Goal: Task Accomplishment & Management: Use online tool/utility

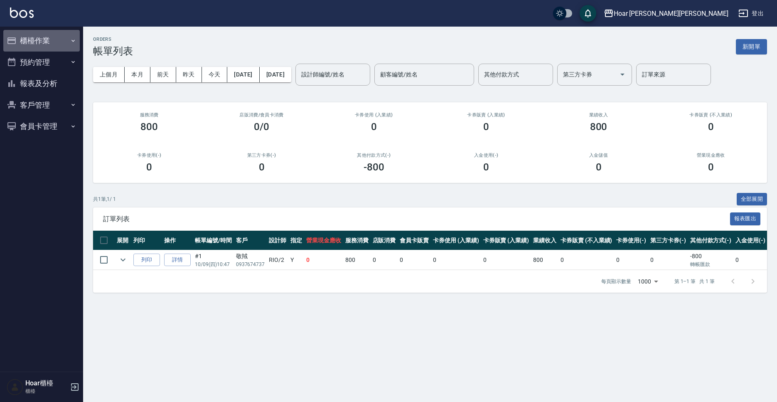
click at [37, 48] on button "櫃檯作業" at bounding box center [41, 41] width 76 height 22
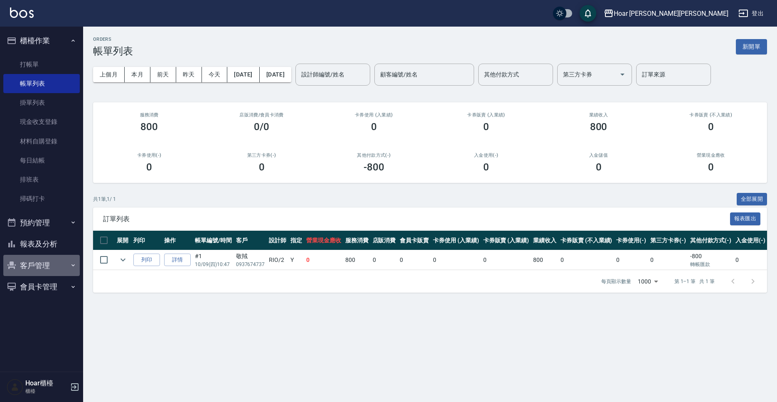
click at [40, 265] on button "客戶管理" at bounding box center [41, 266] width 76 height 22
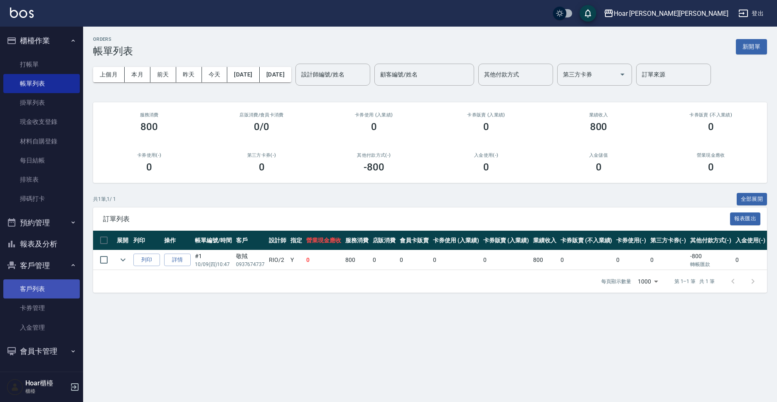
click at [48, 288] on link "客戶列表" at bounding box center [41, 288] width 76 height 19
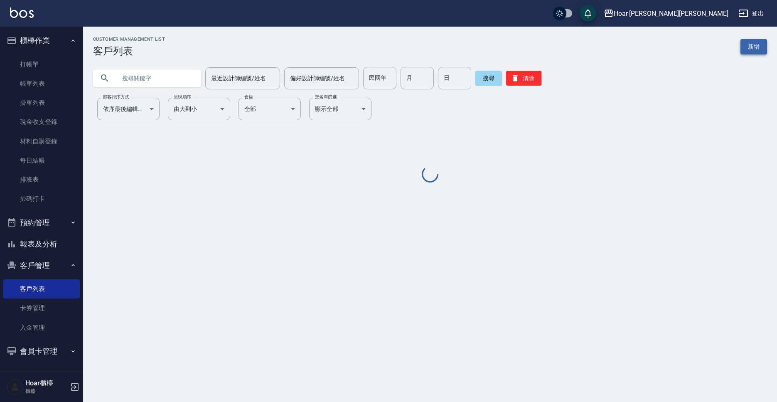
click at [751, 44] on link "新增" at bounding box center [754, 46] width 27 height 15
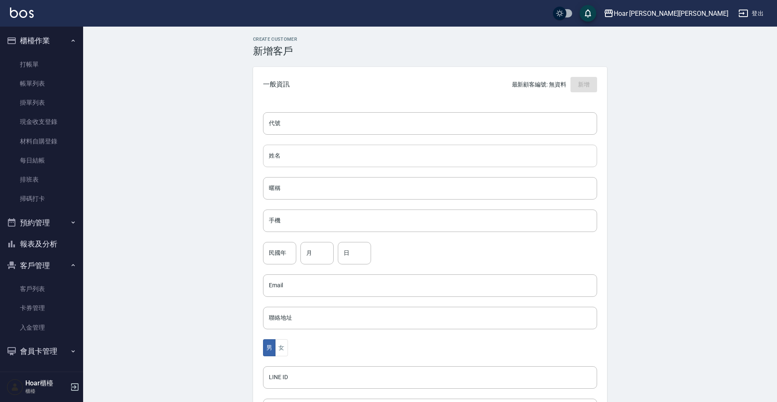
click at [293, 152] on input "姓名" at bounding box center [430, 156] width 334 height 22
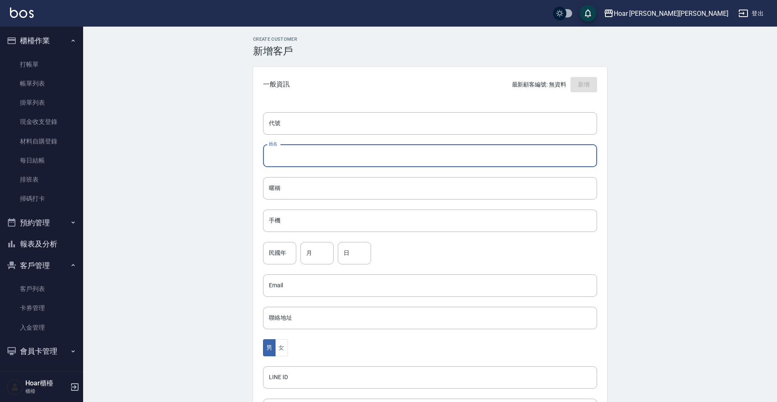
type input "x"
type input "[PERSON_NAME]"
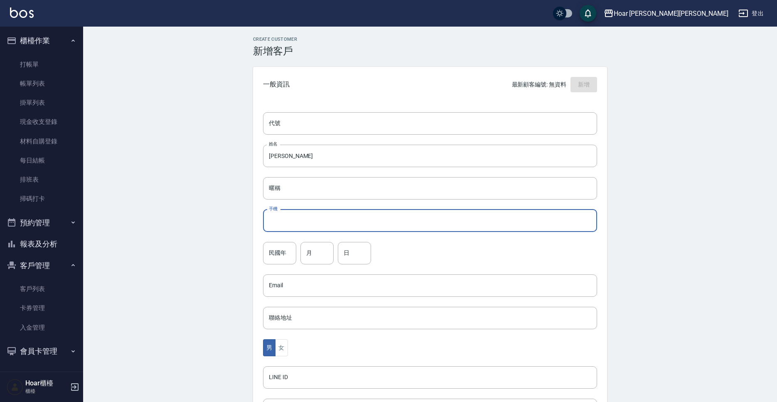
click at [301, 225] on input "手機" at bounding box center [430, 221] width 334 height 22
type input "ㄞ"
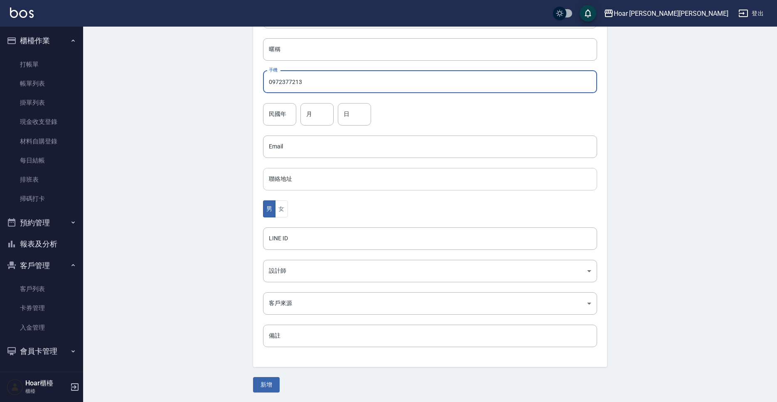
scroll to position [139, 0]
type input "0972377213"
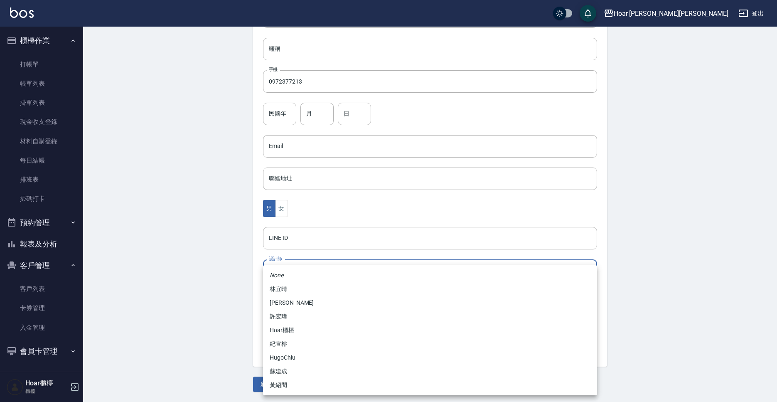
click at [297, 275] on body "Hoar [PERSON_NAME][PERSON_NAME] 登出 櫃檯作業 打帳單 帳單列表 掛單列表 現金收支登錄 材料自購登錄 每日結帳 排班表 掃碼…" at bounding box center [388, 131] width 777 height 541
click at [294, 310] on li "許宏瑋" at bounding box center [430, 317] width 334 height 14
type input "74fd62dc-a2a8-4ddf-930d-2b3d20cd9441"
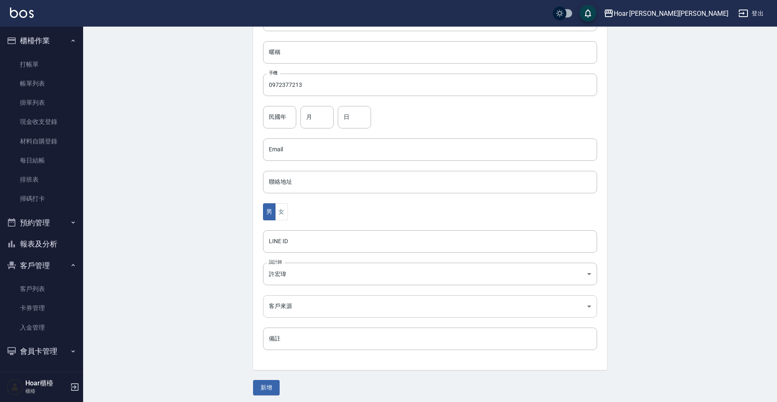
scroll to position [135, 0]
click at [310, 309] on body "Hoar [PERSON_NAME][PERSON_NAME] 登出 櫃檯作業 打帳單 帳單列表 掛單列表 現金收支登錄 材料自購登錄 每日結帳 排班表 掃碼…" at bounding box center [388, 135] width 777 height 541
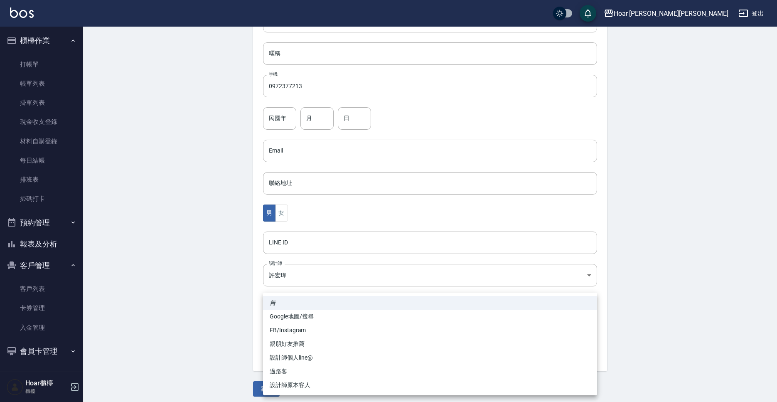
click at [309, 361] on li "設計師個人line@" at bounding box center [430, 358] width 334 height 14
type input "設計師個人line@"
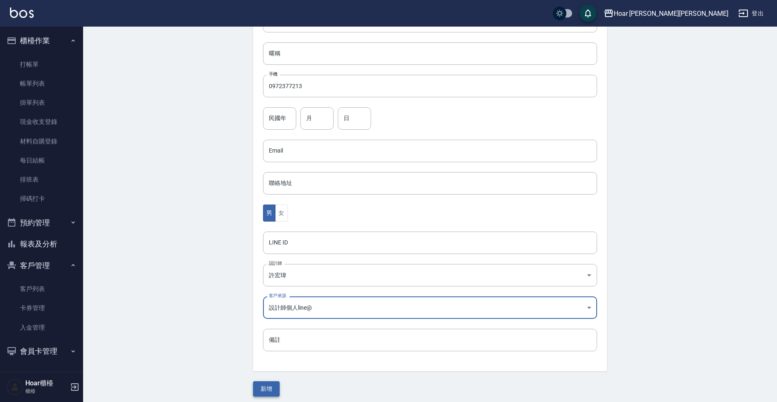
click at [275, 385] on button "新增" at bounding box center [266, 388] width 27 height 15
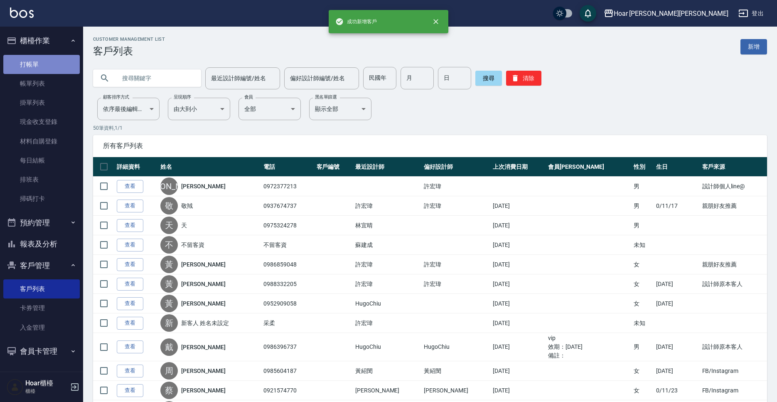
click at [31, 69] on link "打帳單" at bounding box center [41, 64] width 76 height 19
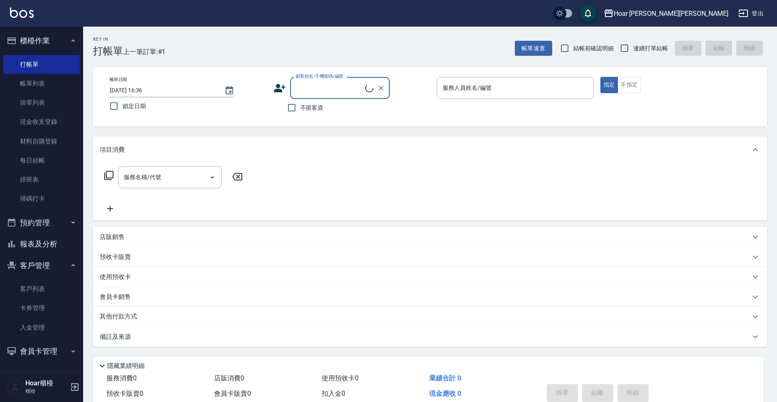
scroll to position [0, 0]
click at [322, 89] on input "顧客姓名/手機號碼/編號" at bounding box center [334, 88] width 80 height 15
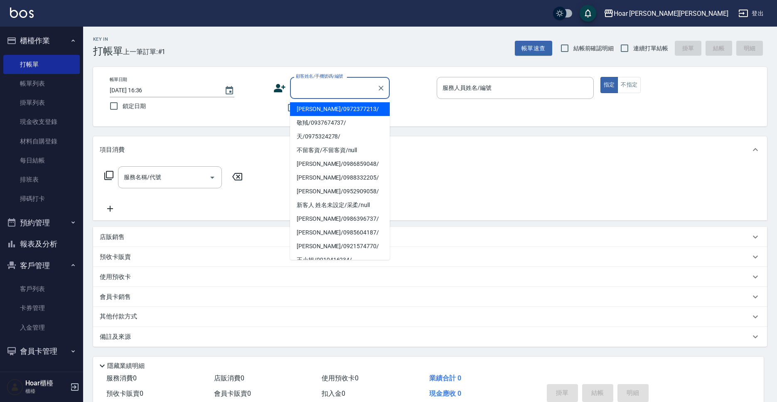
drag, startPoint x: 313, startPoint y: 108, endPoint x: 213, endPoint y: 149, distance: 108.3
click at [313, 108] on li "[PERSON_NAME]/0972377213/" at bounding box center [340, 109] width 100 height 14
type input "[PERSON_NAME]/0972377213/"
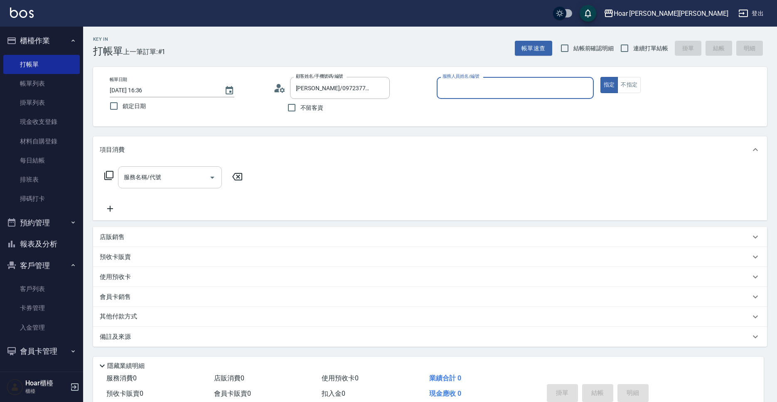
type input "RIO-2"
click at [175, 175] on input "服務名稱/代號" at bounding box center [164, 177] width 84 height 15
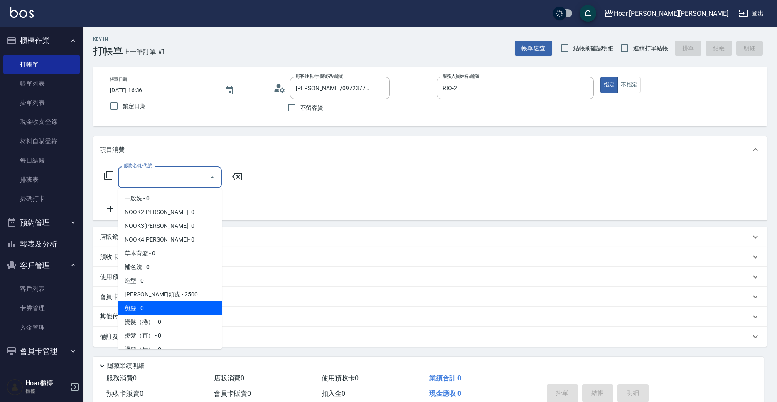
drag, startPoint x: 136, startPoint y: 309, endPoint x: 219, endPoint y: 229, distance: 114.7
click at [139, 308] on span "剪髮 - 0" at bounding box center [170, 308] width 104 height 14
type input "剪髮(201)"
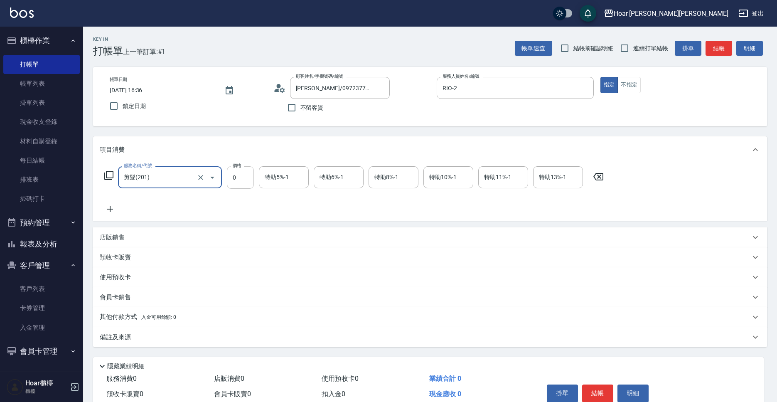
click at [245, 178] on input "0" at bounding box center [240, 177] width 27 height 22
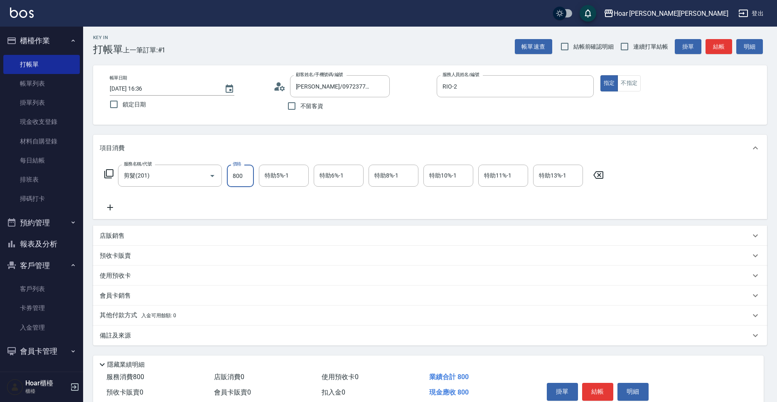
type input "800"
click at [104, 208] on icon at bounding box center [110, 207] width 21 height 10
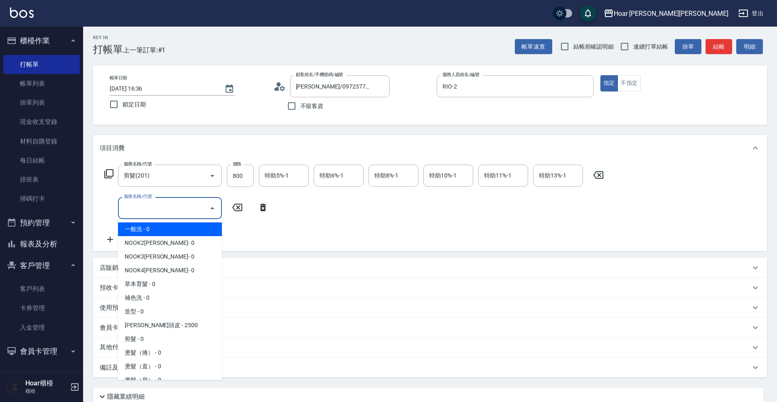
click at [144, 210] on input "服務名稱/代號" at bounding box center [164, 208] width 84 height 15
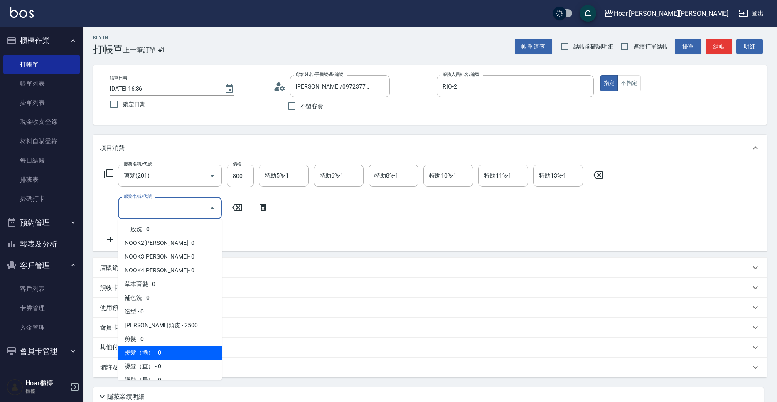
drag, startPoint x: 141, startPoint y: 348, endPoint x: 207, endPoint y: 301, distance: 82.0
click at [141, 348] on span "燙髮（捲） - 0" at bounding box center [170, 353] width 104 height 14
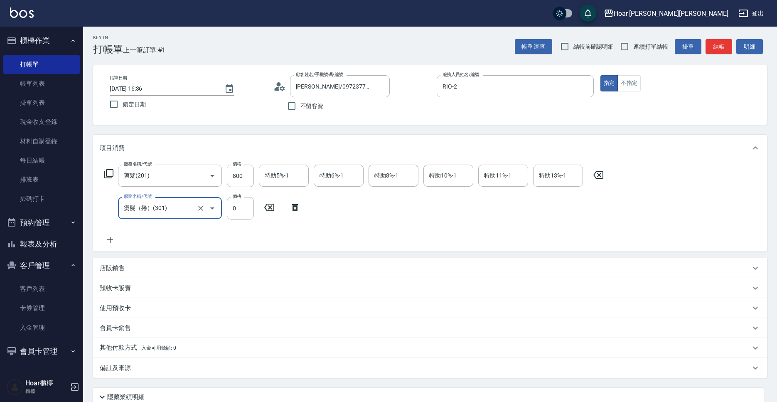
type input "燙髮（捲）(301)"
click at [245, 210] on input "0" at bounding box center [240, 208] width 27 height 22
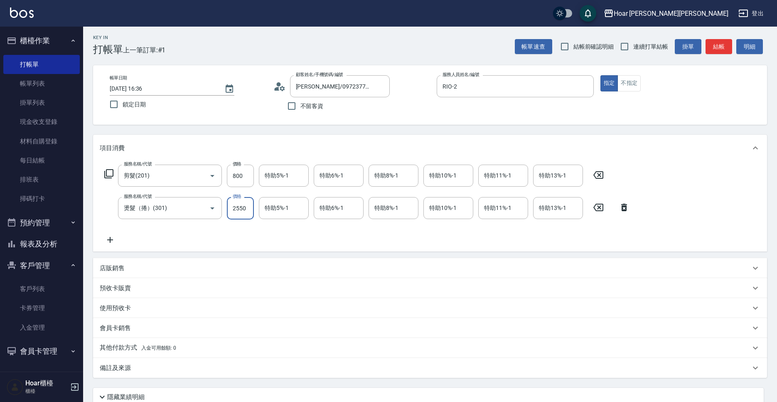
type input "2550"
drag, startPoint x: 283, startPoint y: 244, endPoint x: 301, endPoint y: 234, distance: 20.8
click at [283, 244] on div "服務名稱/代號 剪髮(201) 服務名稱/代號 價格 800 價格 特助5%-1 特助5%-1 特助6%-1 特助6%-1 特助8%-1 特助8%-1 特助1…" at bounding box center [367, 205] width 535 height 80
click at [436, 213] on input "特助10%-1" at bounding box center [448, 208] width 42 height 15
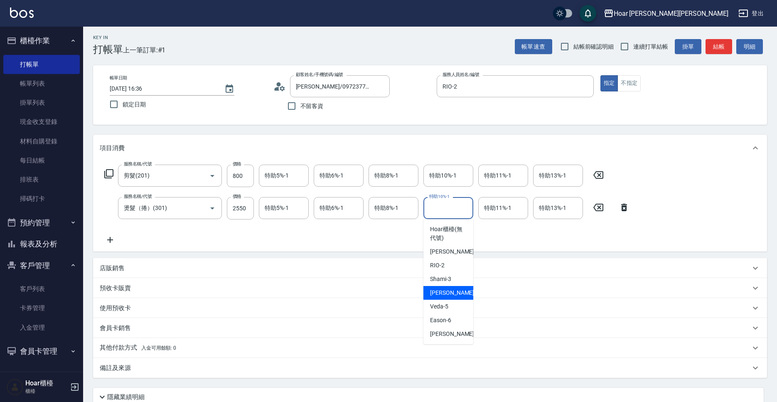
drag, startPoint x: 428, startPoint y: 294, endPoint x: 417, endPoint y: 276, distance: 21.2
click at [428, 294] on div "[PERSON_NAME] -4" at bounding box center [449, 293] width 50 height 14
type input "[PERSON_NAME]-4"
click at [401, 232] on div "服務名稱/代號 剪髮(201) 服務名稱/代號 價格 800 價格 特助5%-1 特助5%-1 特助6%-1 特助6%-1 特助8%-1 特助8%-1 特助1…" at bounding box center [367, 205] width 535 height 80
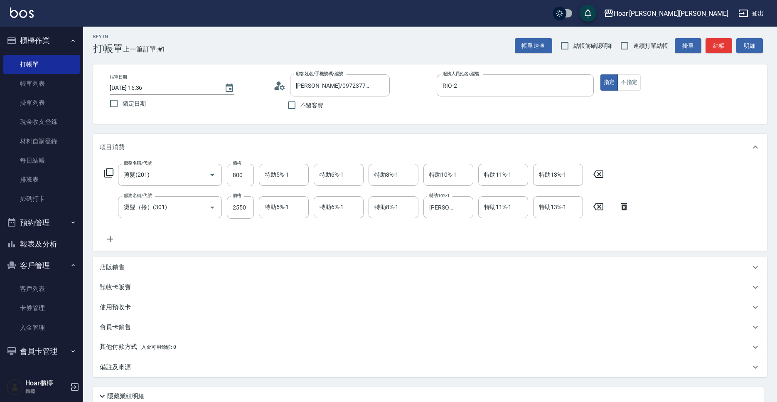
scroll to position [72, 0]
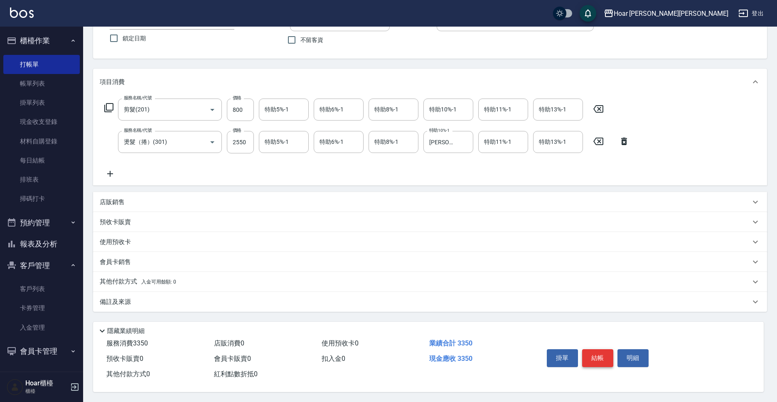
click at [597, 354] on button "結帳" at bounding box center [597, 357] width 31 height 17
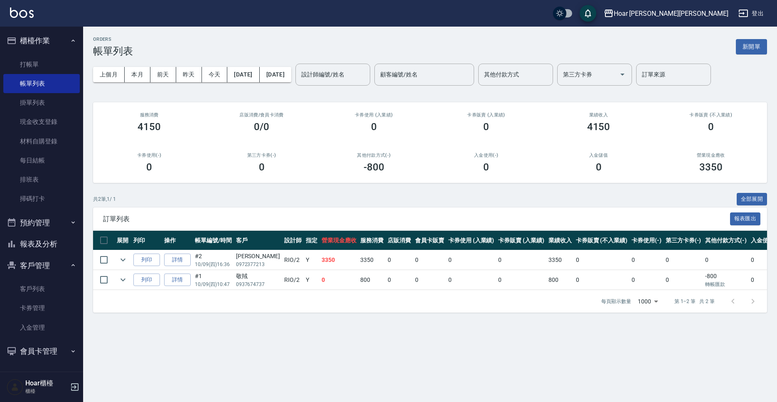
click at [334, 199] on div "共 2 筆, 1 / 1 全部展開" at bounding box center [430, 199] width 674 height 13
click at [37, 63] on link "打帳單" at bounding box center [41, 64] width 76 height 19
